Goal: Transaction & Acquisition: Purchase product/service

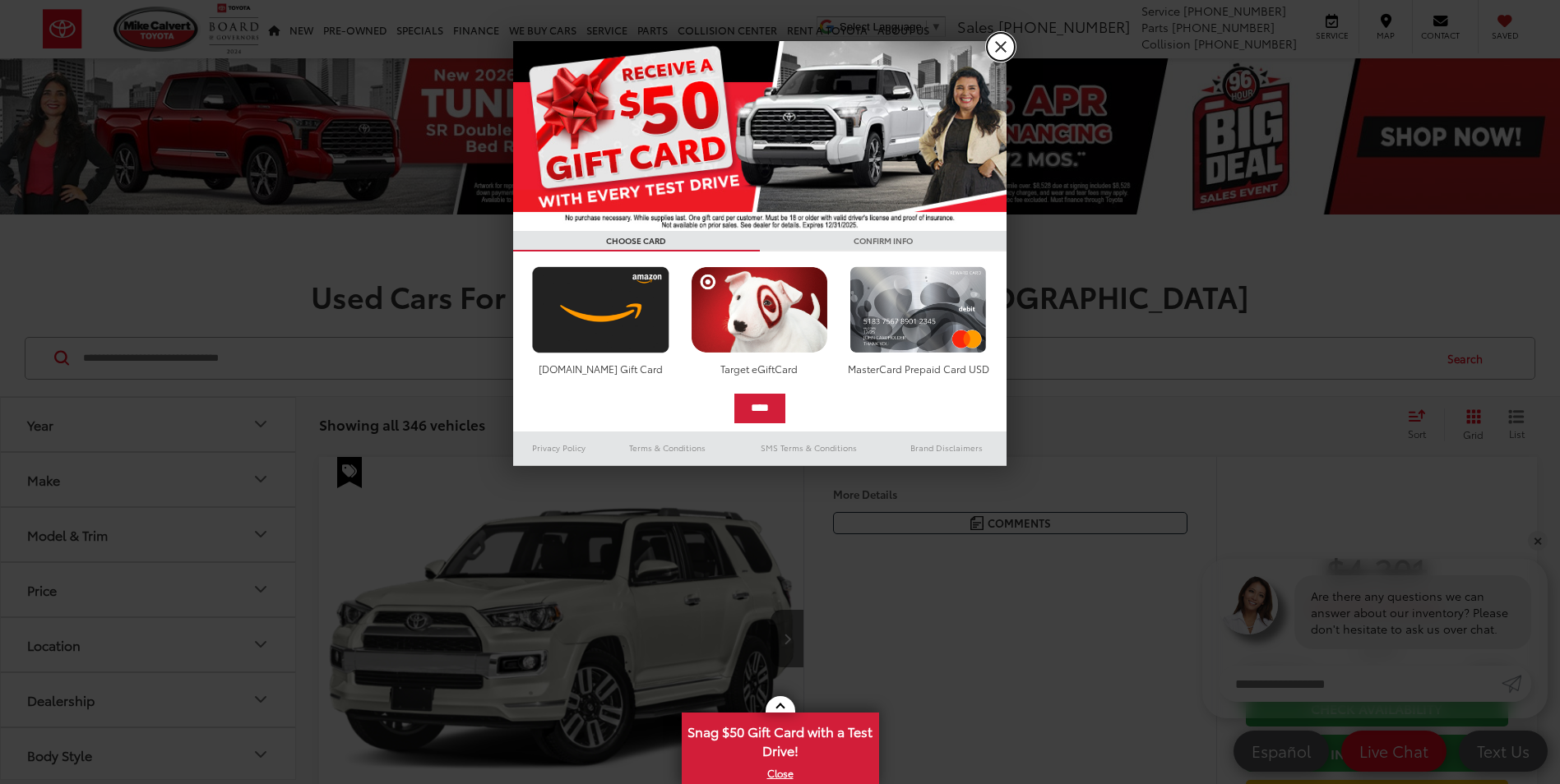
click at [997, 49] on link "X" at bounding box center [1001, 47] width 28 height 28
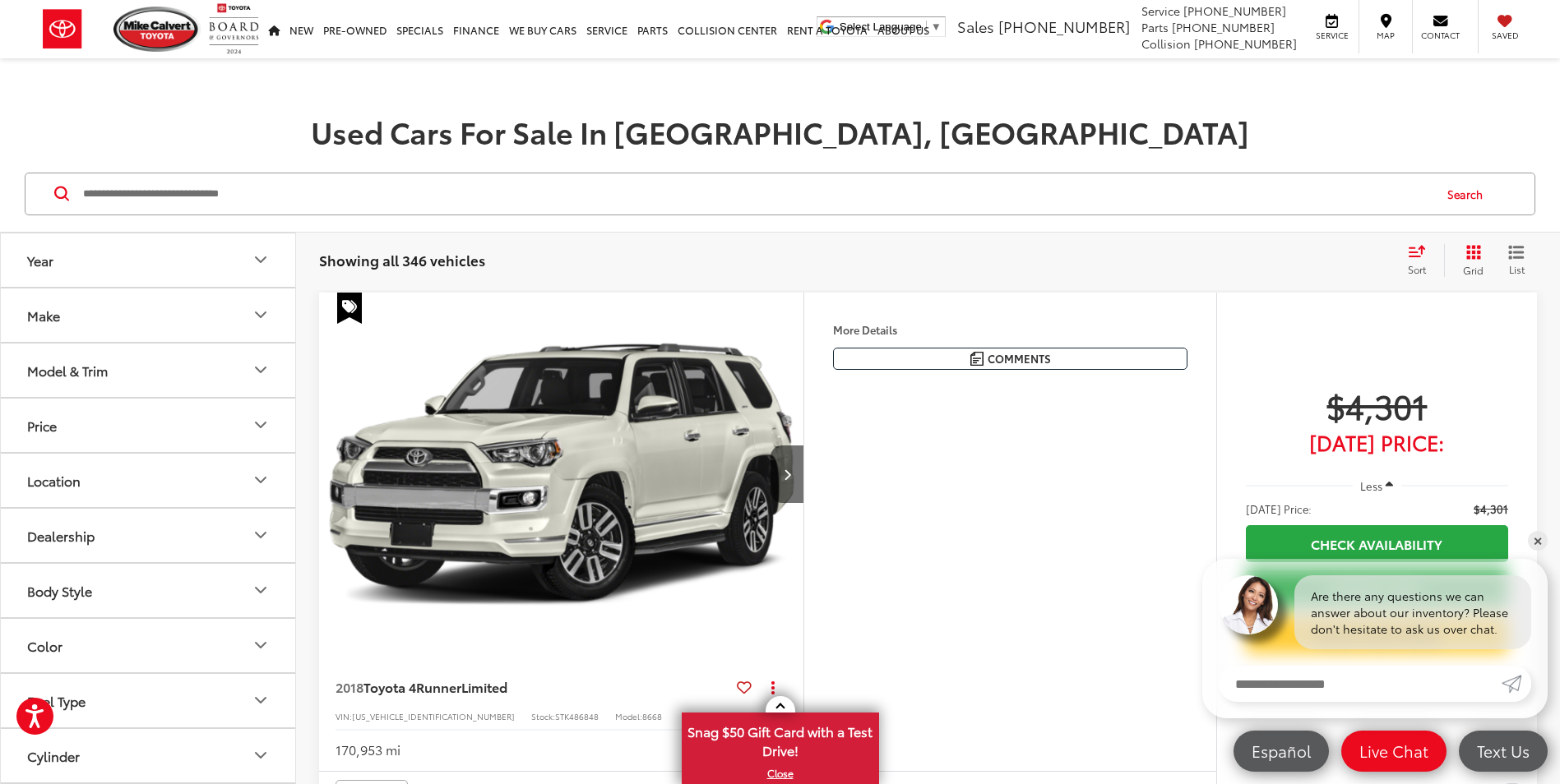
scroll to position [247, 0]
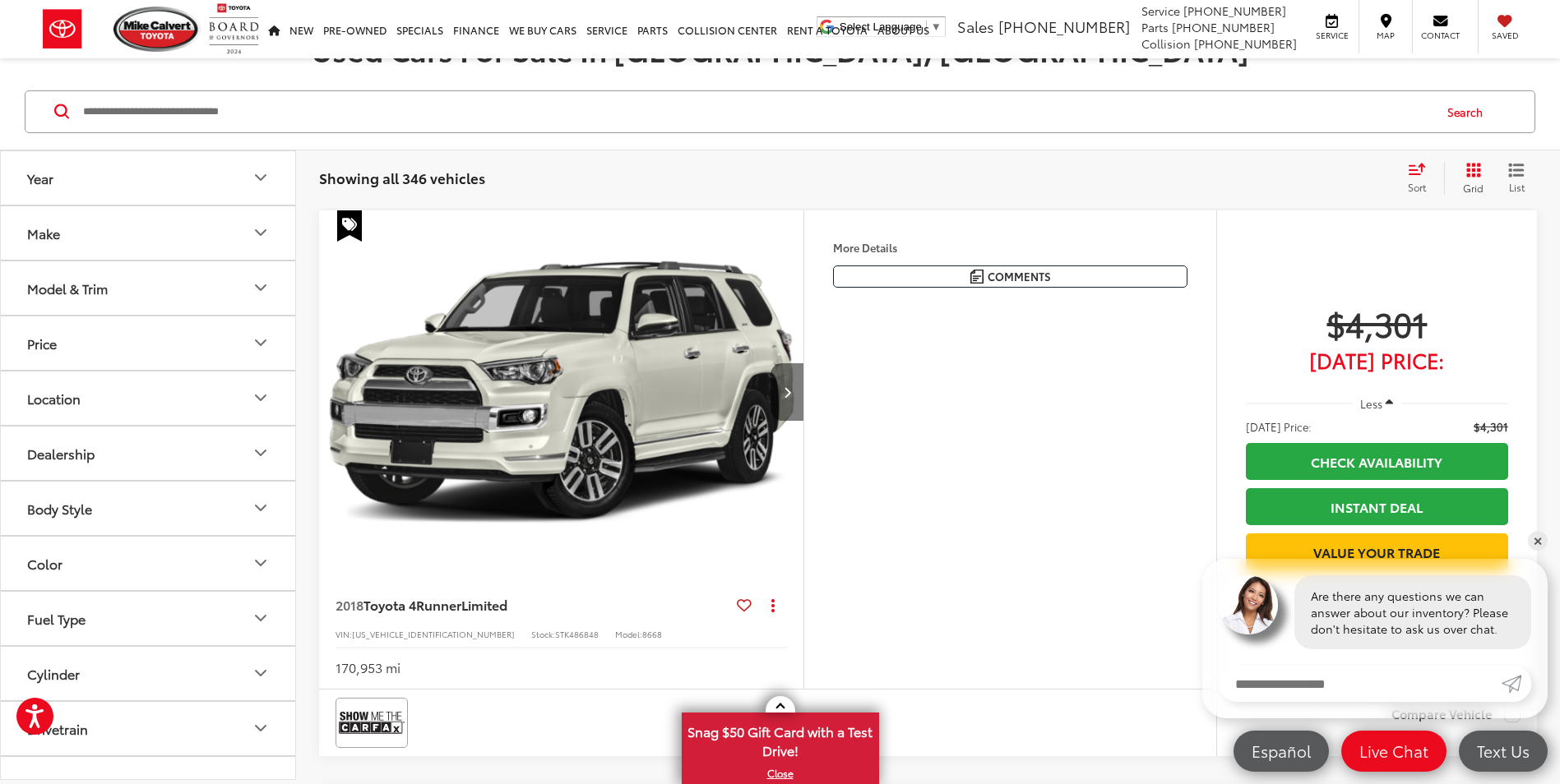
click at [789, 394] on icon "Next image" at bounding box center [787, 392] width 8 height 11
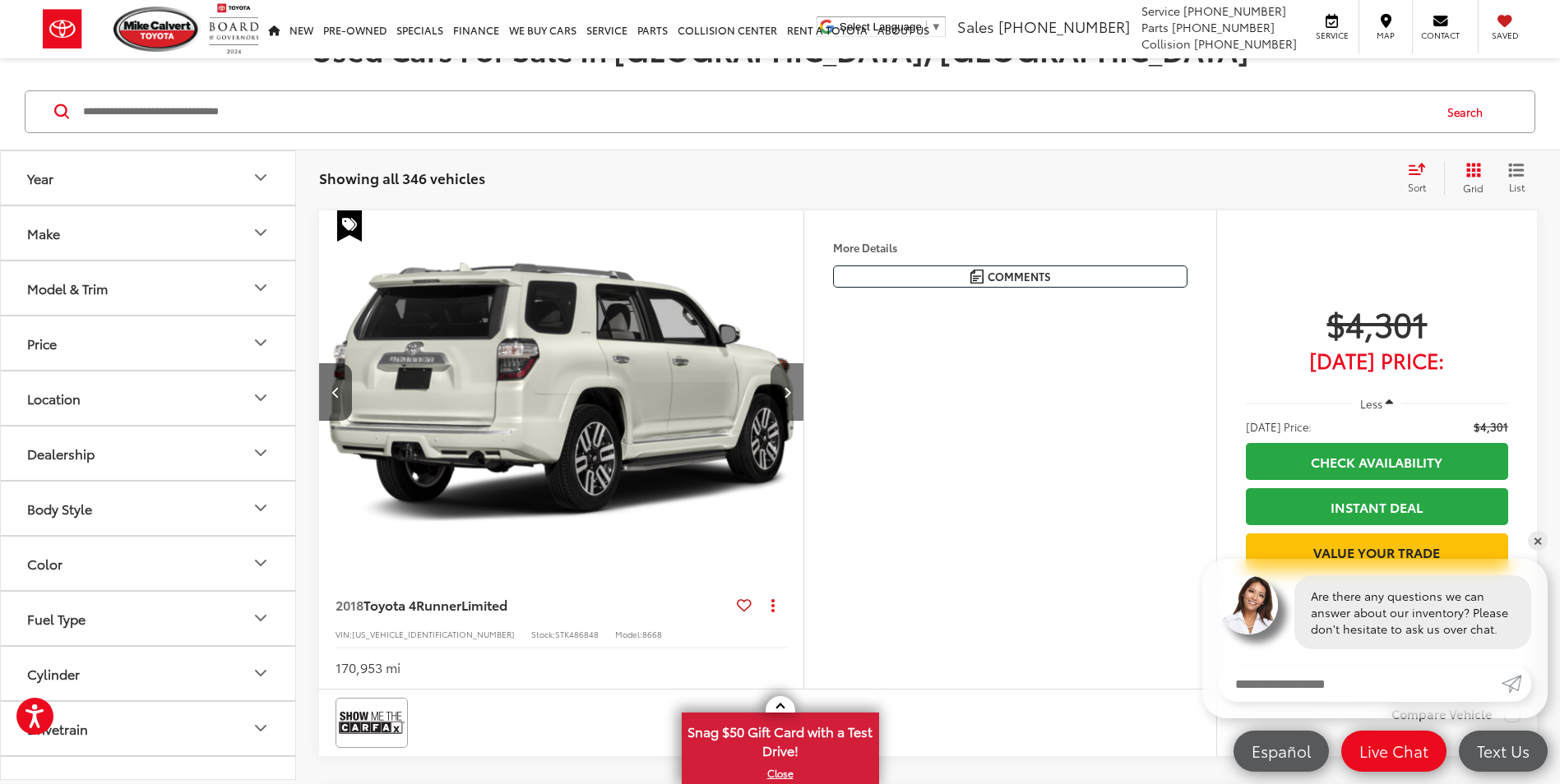
click at [789, 394] on icon "Next image" at bounding box center [787, 392] width 8 height 11
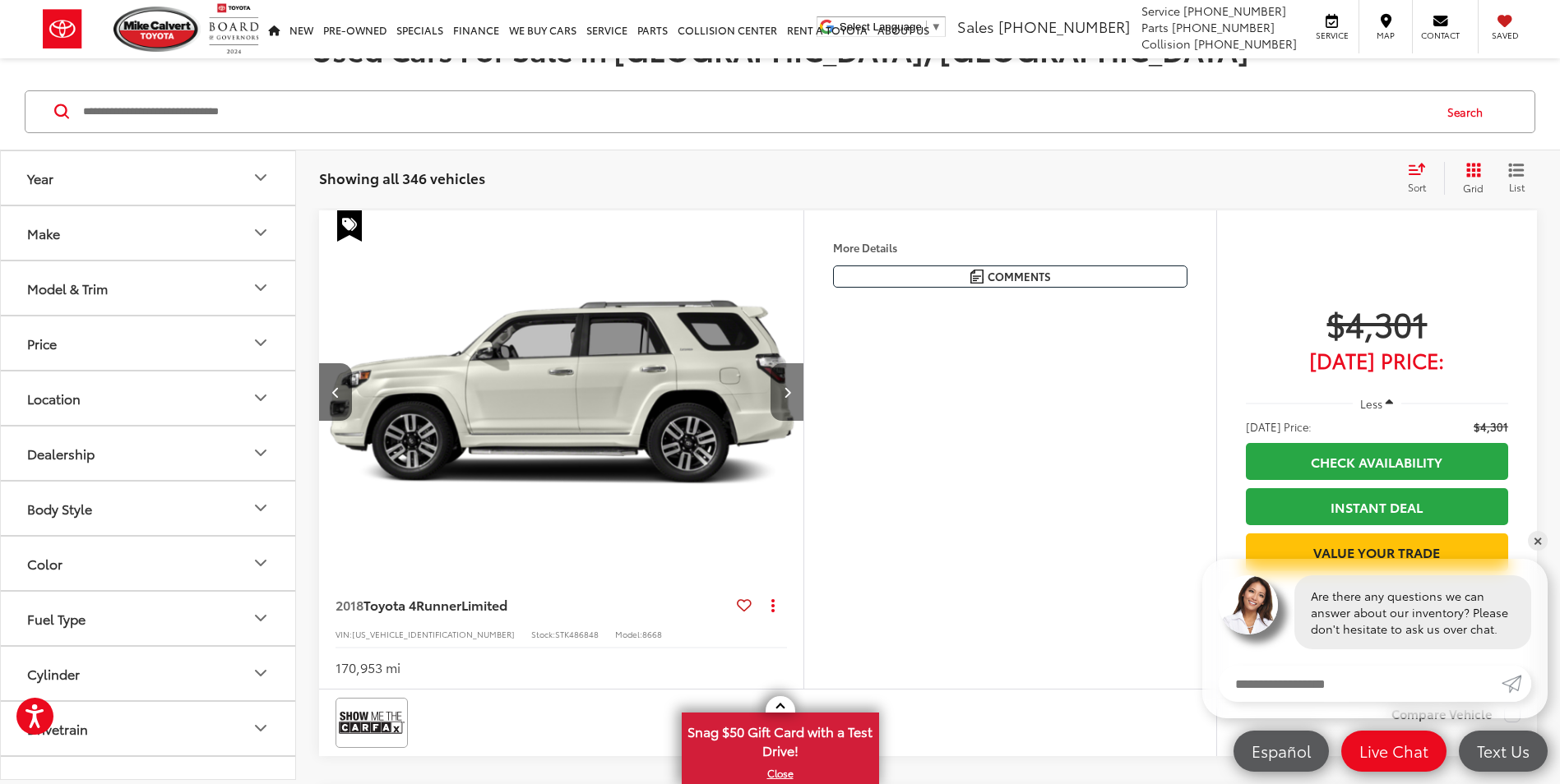
click at [789, 394] on icon "Next image" at bounding box center [787, 392] width 8 height 11
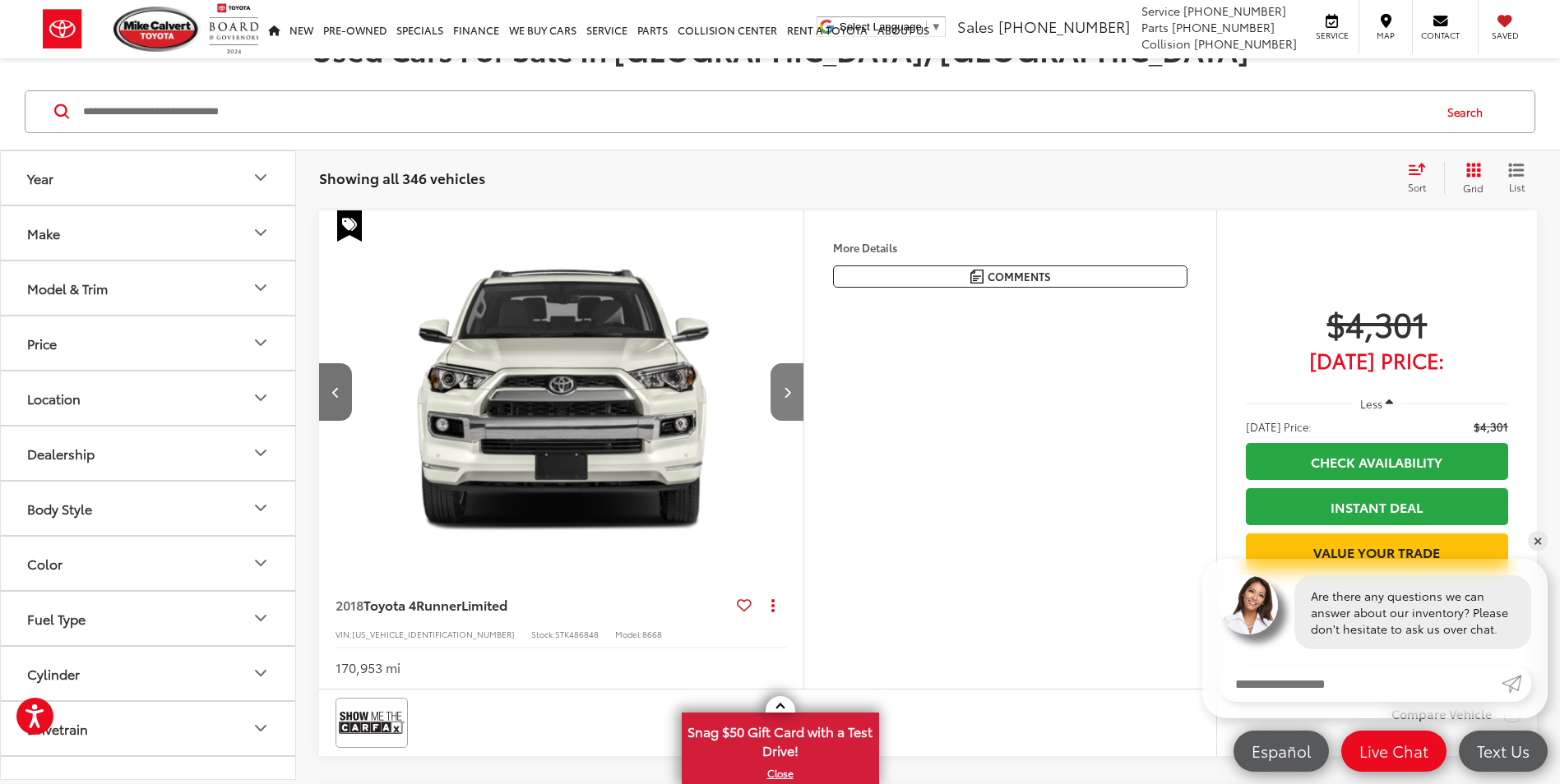
click at [789, 394] on icon "Next image" at bounding box center [787, 392] width 8 height 11
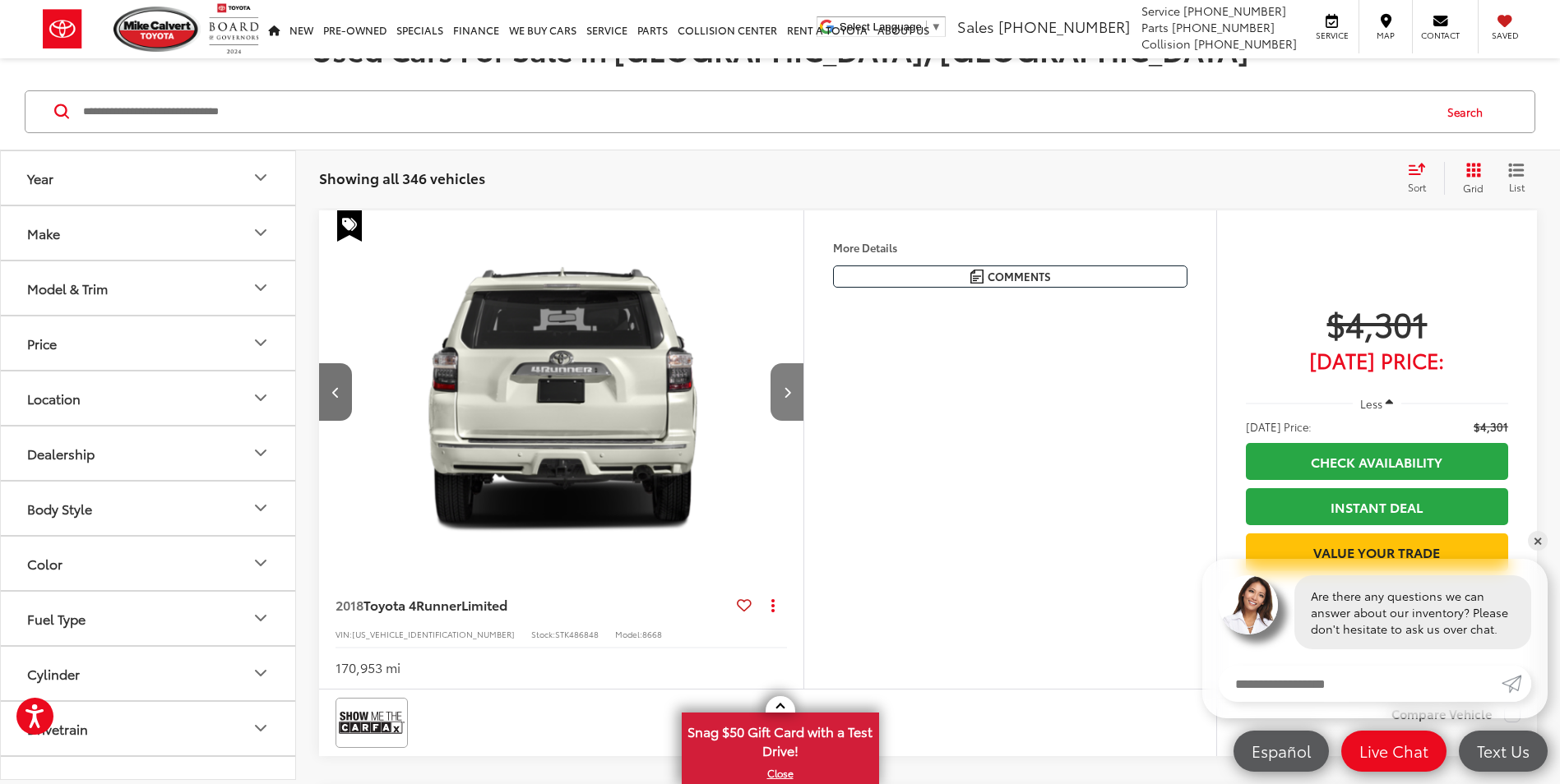
click at [789, 394] on icon "Next image" at bounding box center [787, 392] width 8 height 11
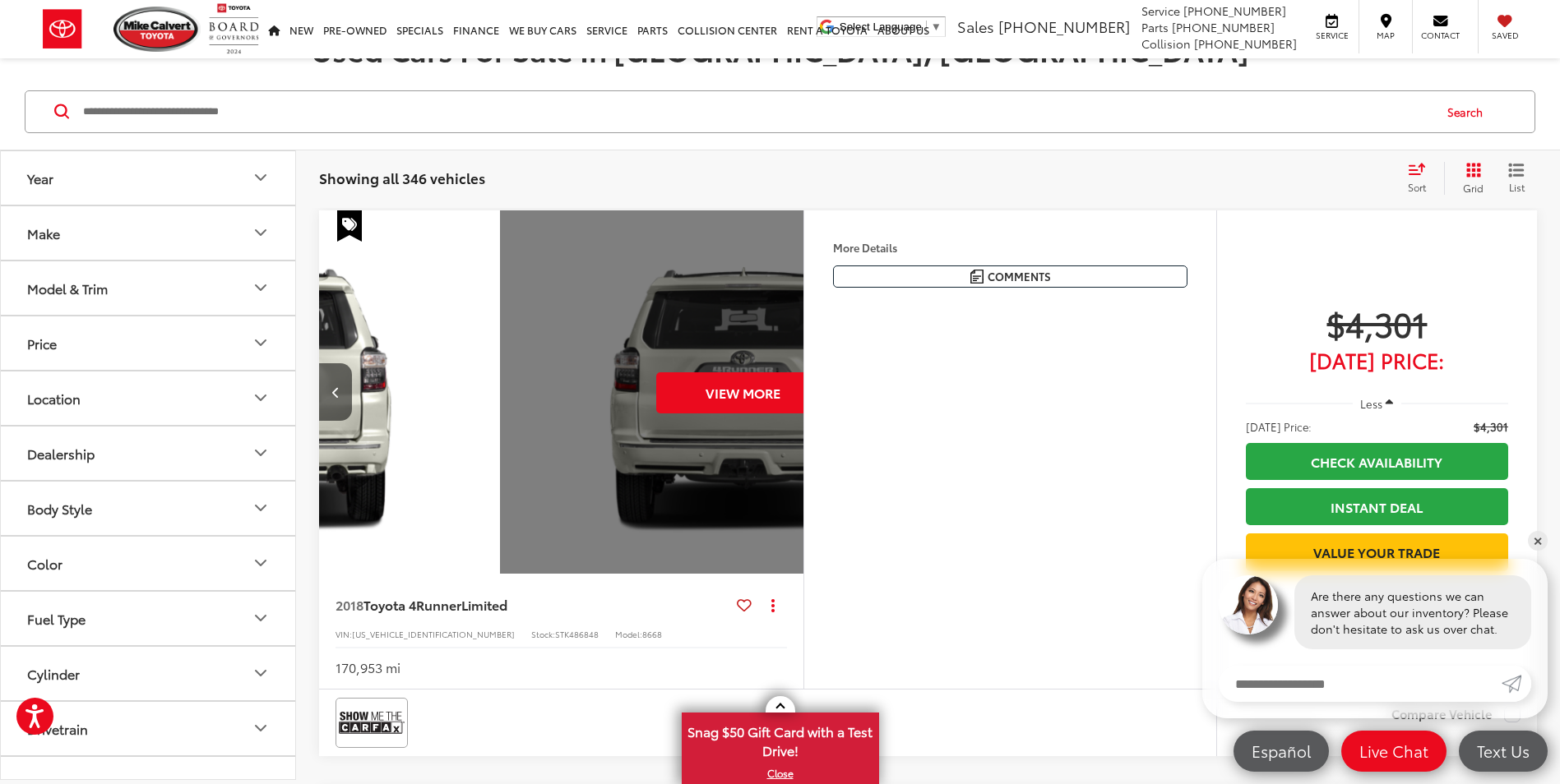
scroll to position [0, 2435]
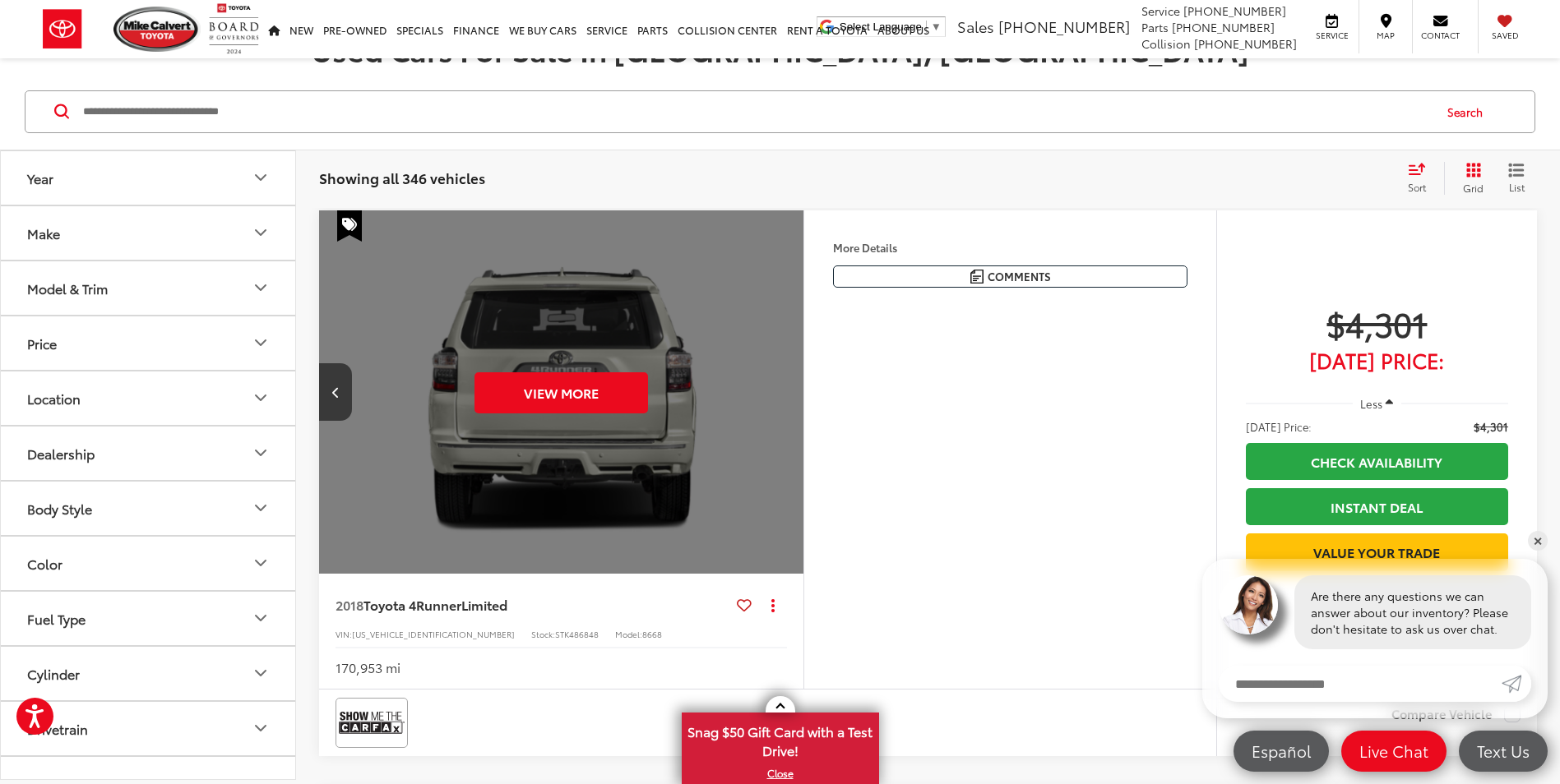
click at [789, 394] on div "View More" at bounding box center [562, 392] width 487 height 365
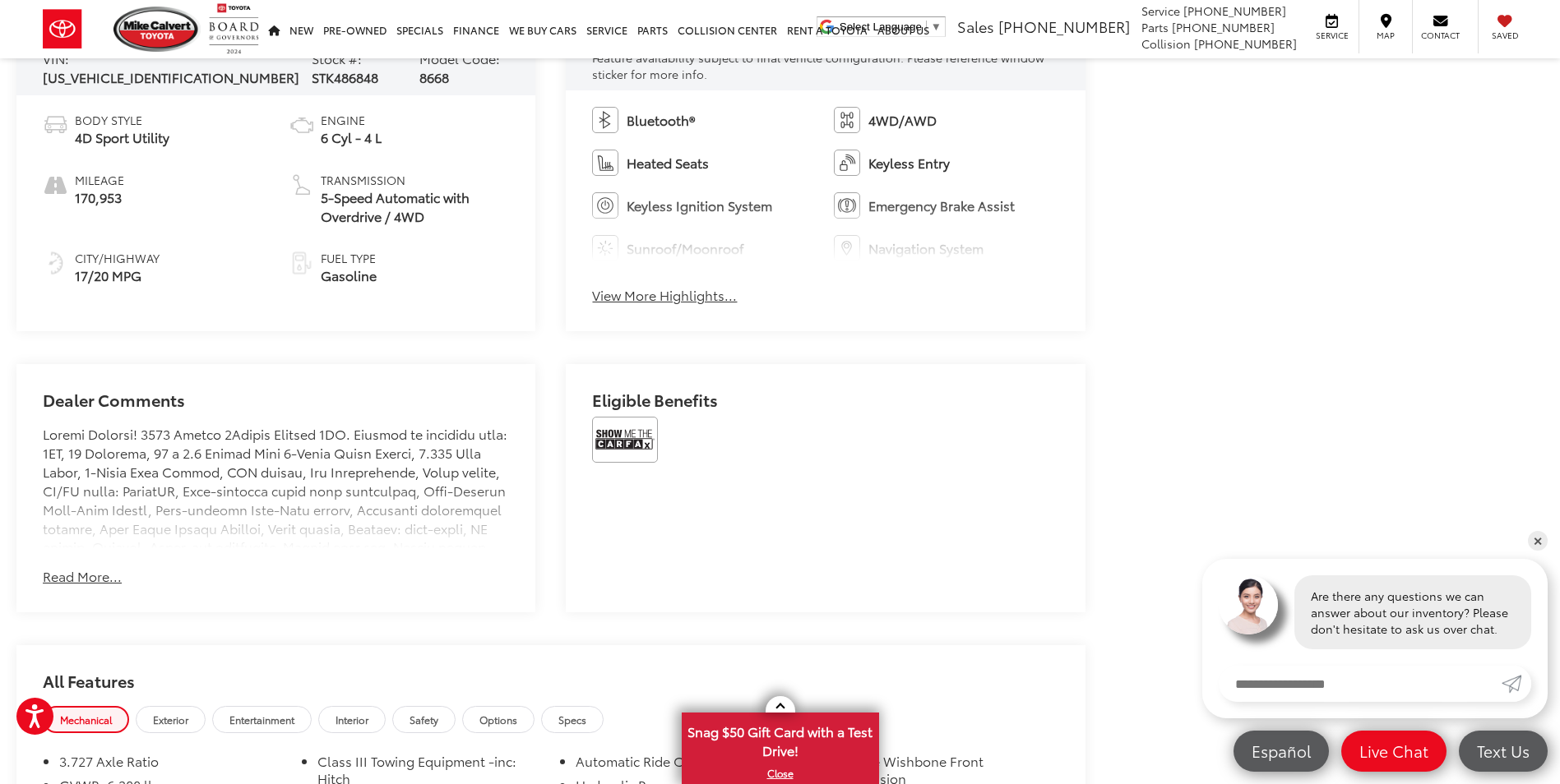
scroll to position [904, 0]
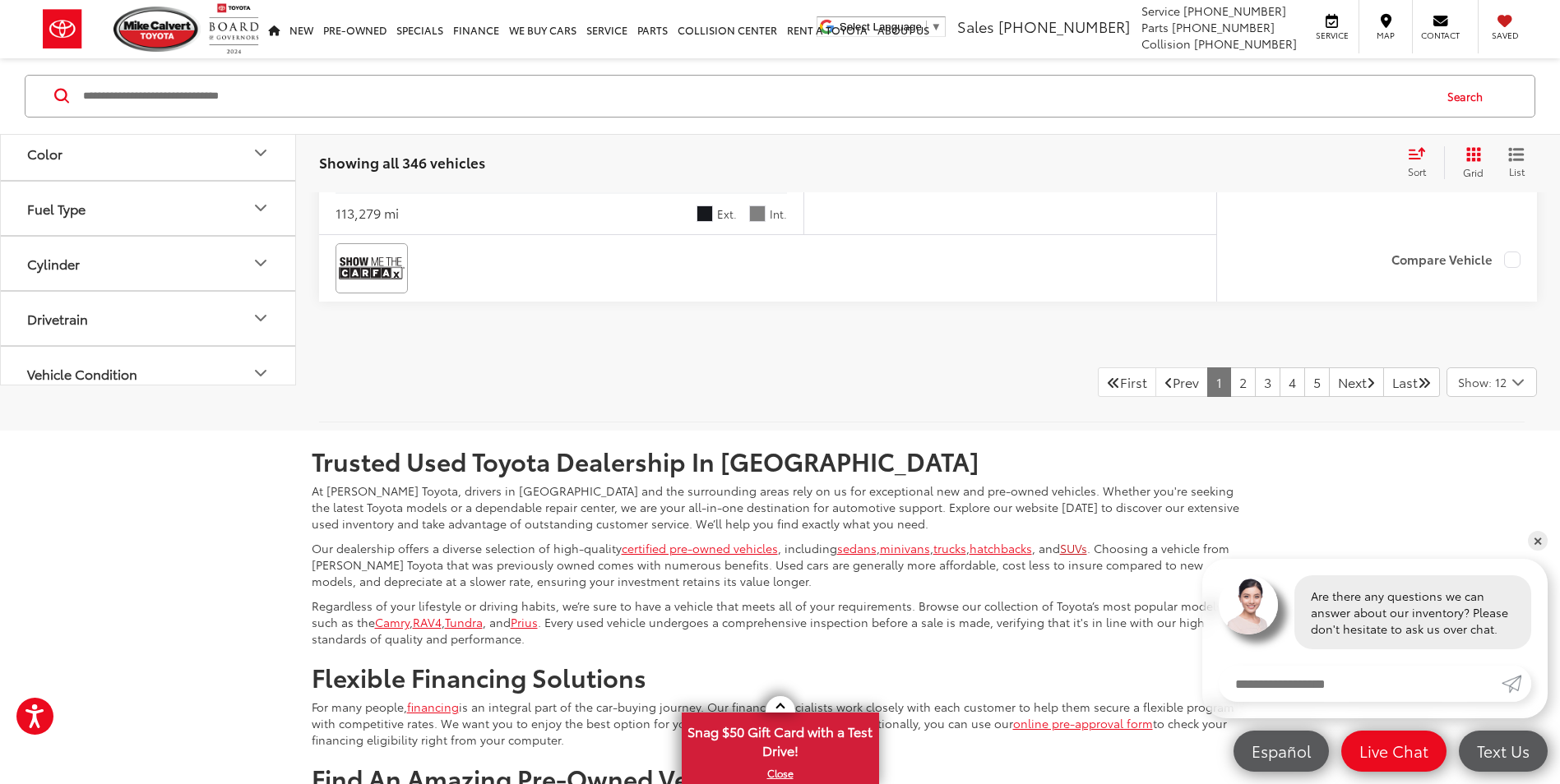
scroll to position [7069, 0]
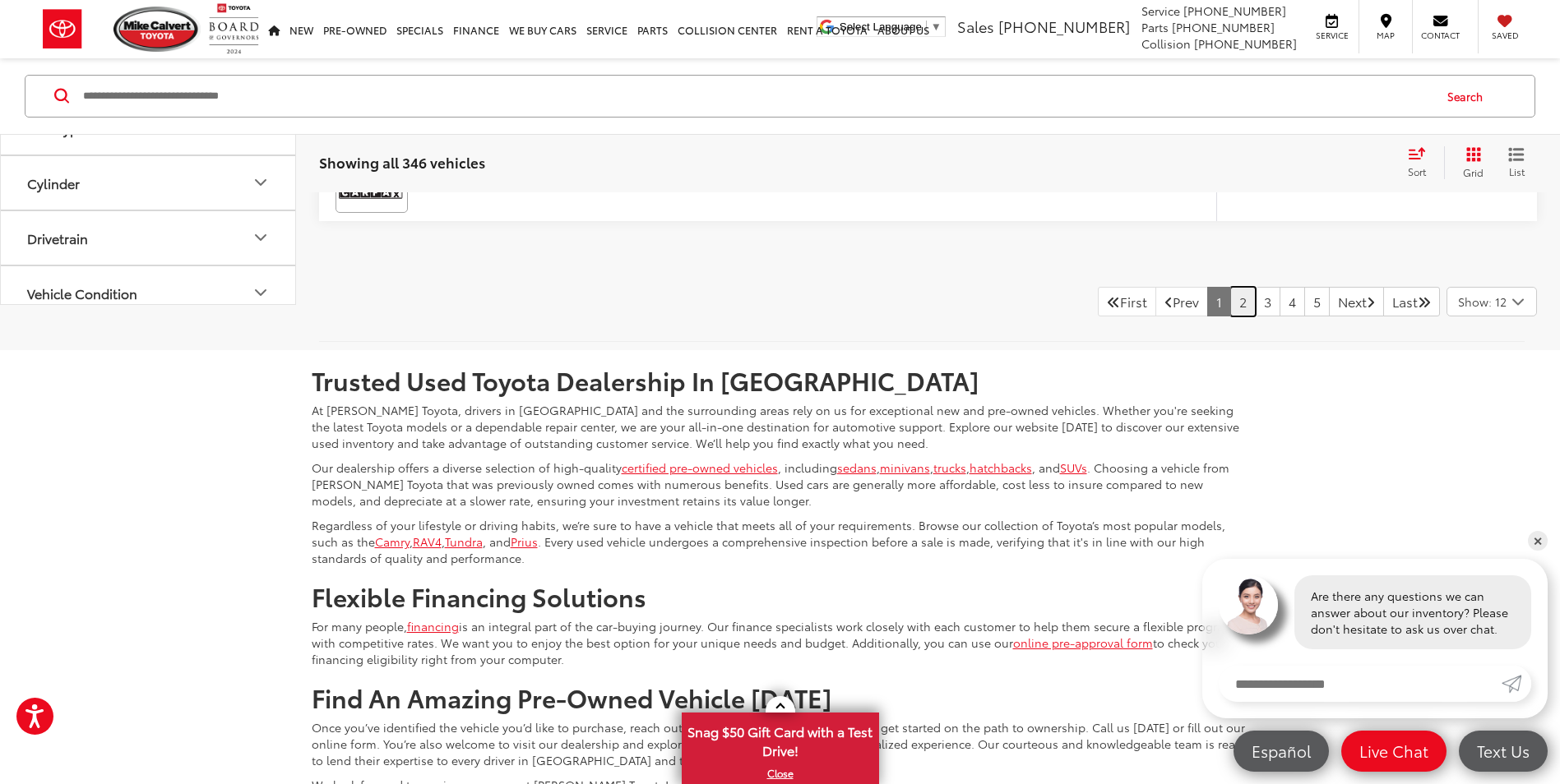
click at [1230, 317] on link "2" at bounding box center [1243, 302] width 26 height 29
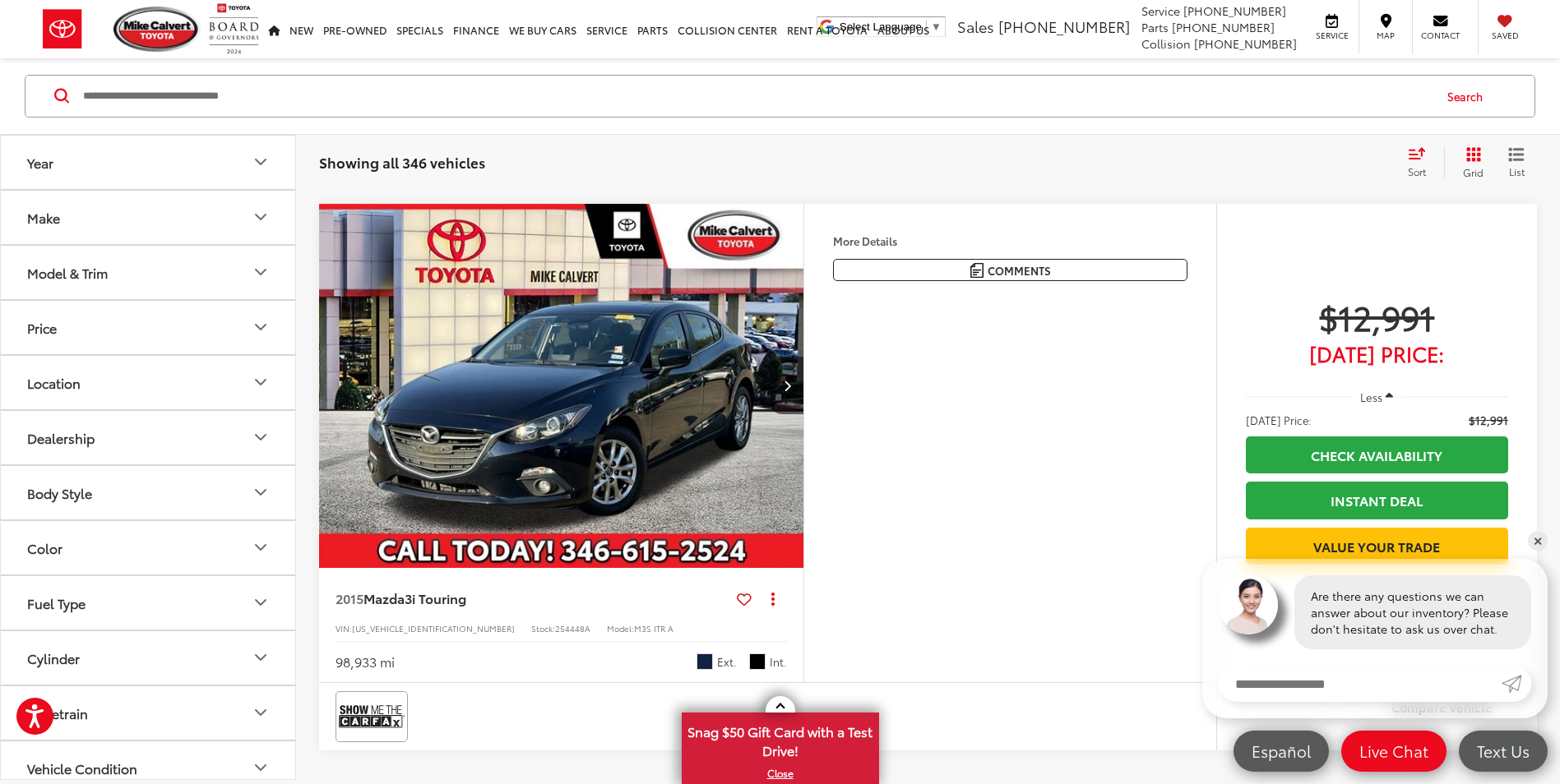
scroll to position [6540, 0]
